Goal: Transaction & Acquisition: Purchase product/service

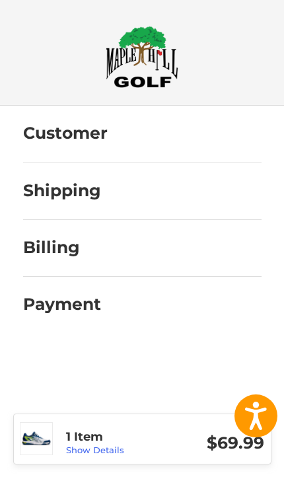
scroll to position [11, 0]
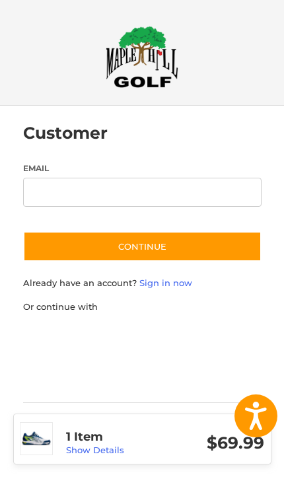
click at [85, 446] on link "Show Details" at bounding box center [95, 450] width 58 height 11
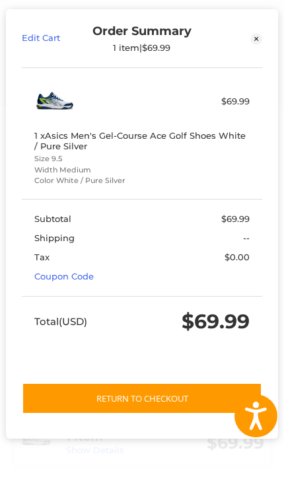
click at [60, 278] on link "Coupon Code" at bounding box center [63, 276] width 59 height 11
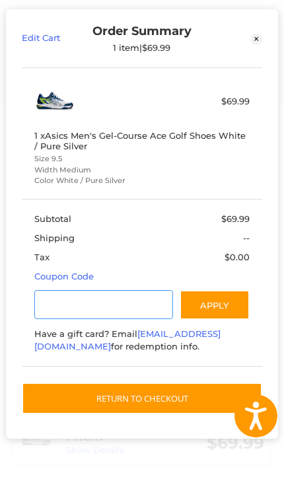
click at [61, 300] on input "Gift Certificate or Coupon Code" at bounding box center [103, 305] width 139 height 30
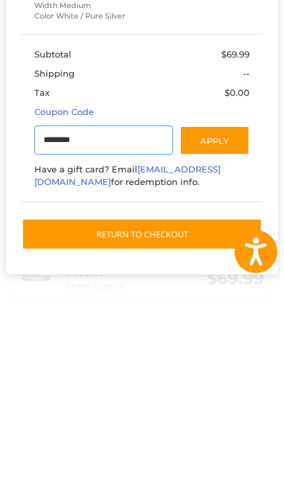
type input "********"
click at [209, 290] on button "Apply" at bounding box center [215, 305] width 70 height 30
